Goal: Information Seeking & Learning: Learn about a topic

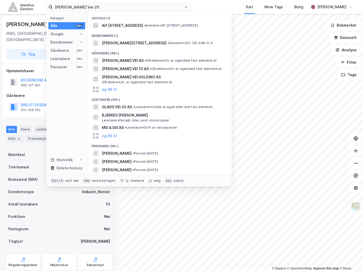
click at [80, 5] on input "[PERSON_NAME] Vei 20" at bounding box center [118, 7] width 131 height 8
drag, startPoint x: 0, startPoint y: 0, endPoint x: 80, endPoint y: 5, distance: 80.2
click at [80, 5] on input "[PERSON_NAME] Vei 20" at bounding box center [118, 7] width 131 height 8
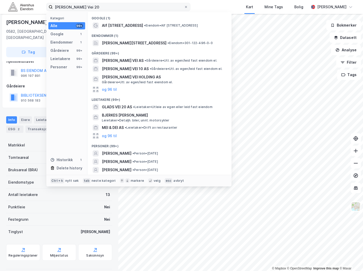
click at [80, 5] on input "[PERSON_NAME] Vei 20" at bounding box center [118, 7] width 131 height 8
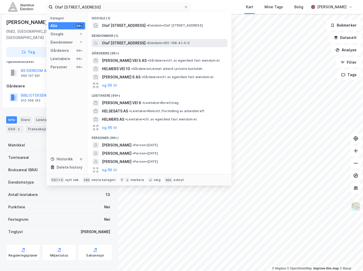
click at [128, 44] on span "Olaf [STREET_ADDRESS]" at bounding box center [124, 43] width 44 height 6
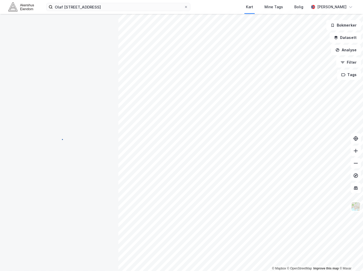
scroll to position [10, 0]
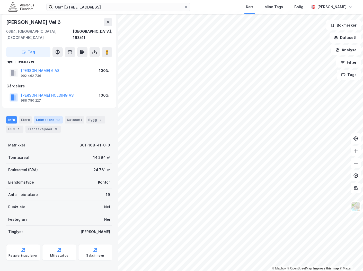
click at [47, 116] on div "Leietakere 19" at bounding box center [48, 119] width 29 height 7
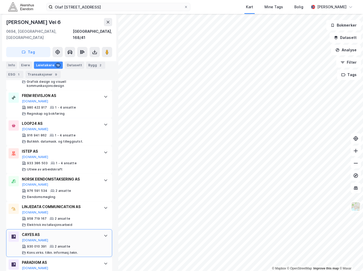
scroll to position [563, 0]
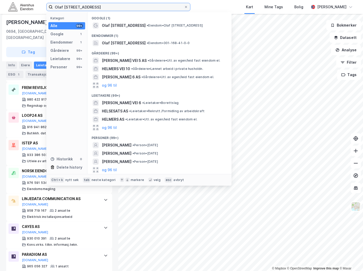
click at [95, 7] on input "Olaf [STREET_ADDRESS]" at bounding box center [118, 7] width 131 height 8
paste input "Pilestredet 33 0166"
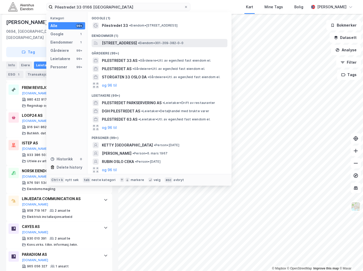
click at [127, 42] on span "[STREET_ADDRESS]" at bounding box center [119, 43] width 35 height 6
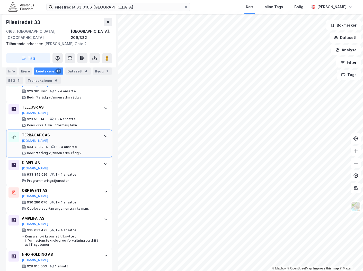
scroll to position [1355, 0]
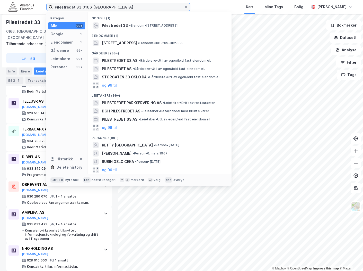
drag, startPoint x: 119, startPoint y: 6, endPoint x: -30, endPoint y: 14, distance: 149.5
click at [0, 14] on html "Pilestredet 33 0166 [GEOGRAPHIC_DATA] Kategori Alle 99+ Google 1 Eiendommer 1 G…" at bounding box center [181, 135] width 363 height 271
paste input "Olaf [STREET_ADDRESS]."
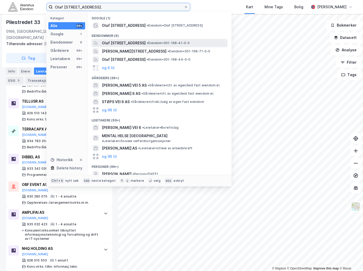
type input "Olaf [STREET_ADDRESS]."
click at [132, 43] on span "Olaf [STREET_ADDRESS]" at bounding box center [124, 43] width 44 height 6
